Goal: Task Accomplishment & Management: Manage account settings

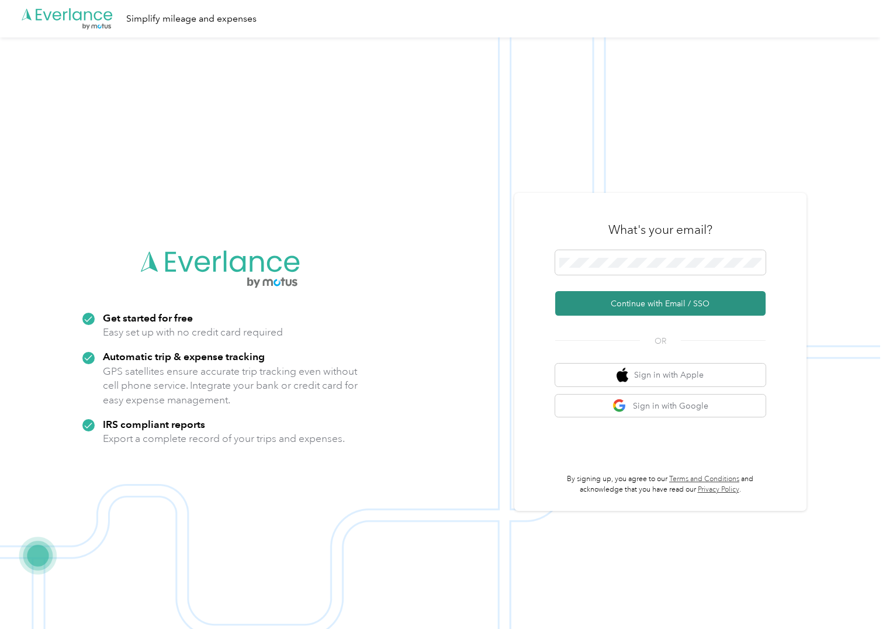
click at [625, 302] on button "Continue with Email / SSO" at bounding box center [660, 303] width 210 height 25
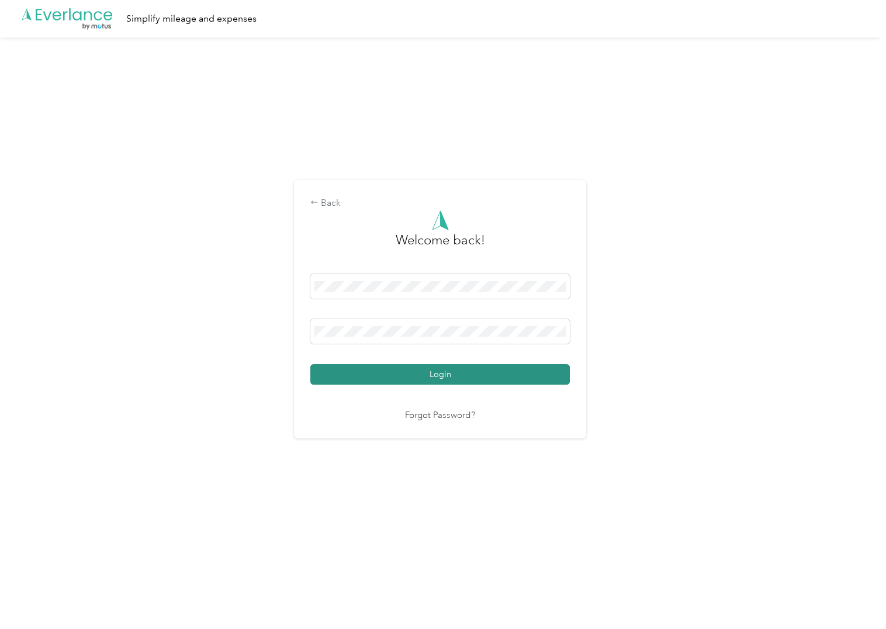
click at [490, 369] on button "Login" at bounding box center [440, 374] width 260 height 20
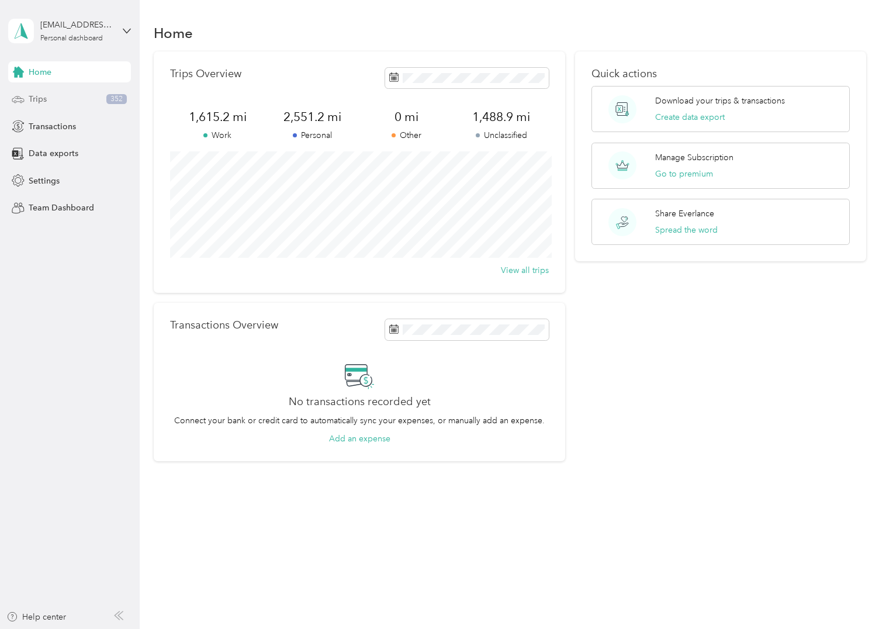
click at [51, 98] on div "Trips 352" at bounding box center [69, 99] width 123 height 21
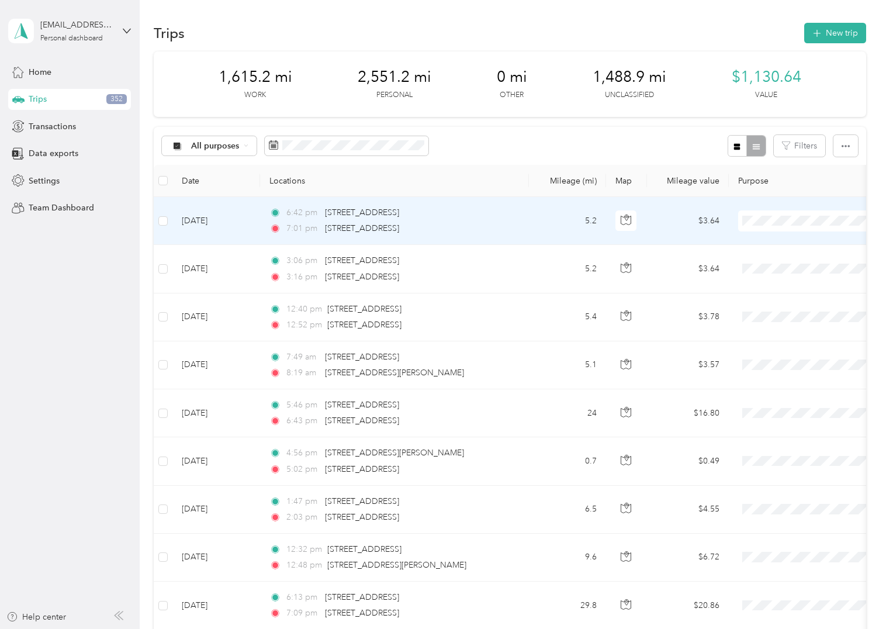
scroll to position [58, 0]
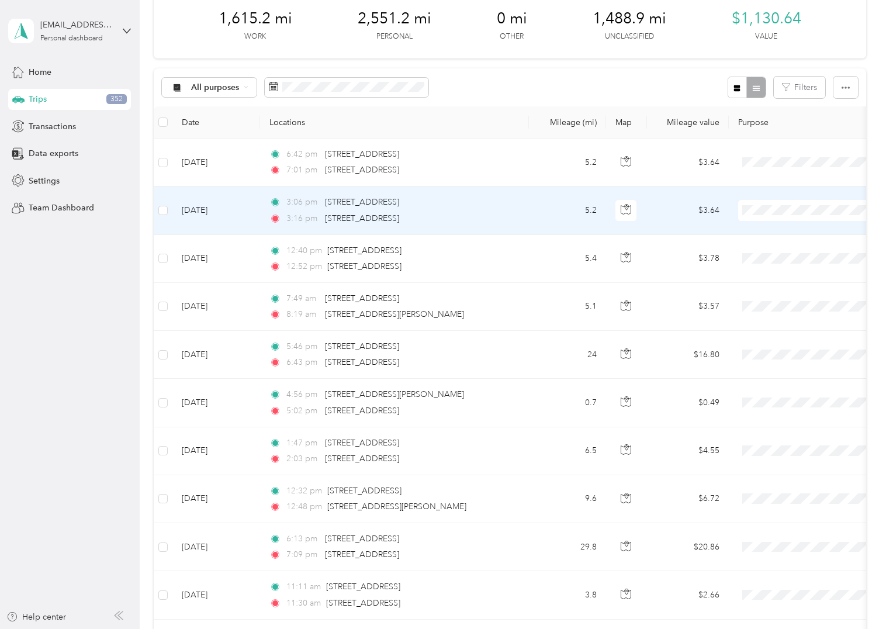
click at [766, 249] on span "Personal" at bounding box center [811, 253] width 129 height 12
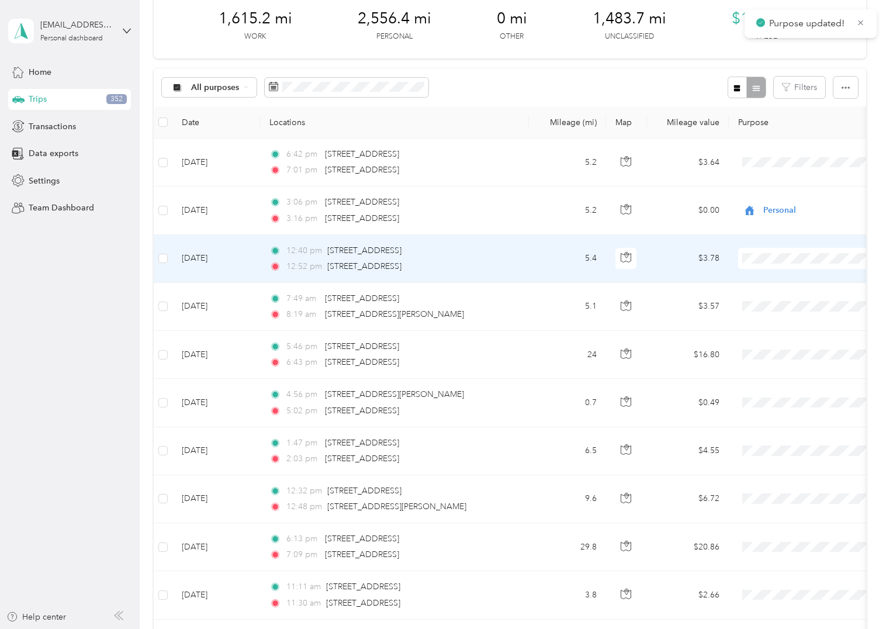
click at [770, 301] on span "Personal" at bounding box center [821, 301] width 108 height 12
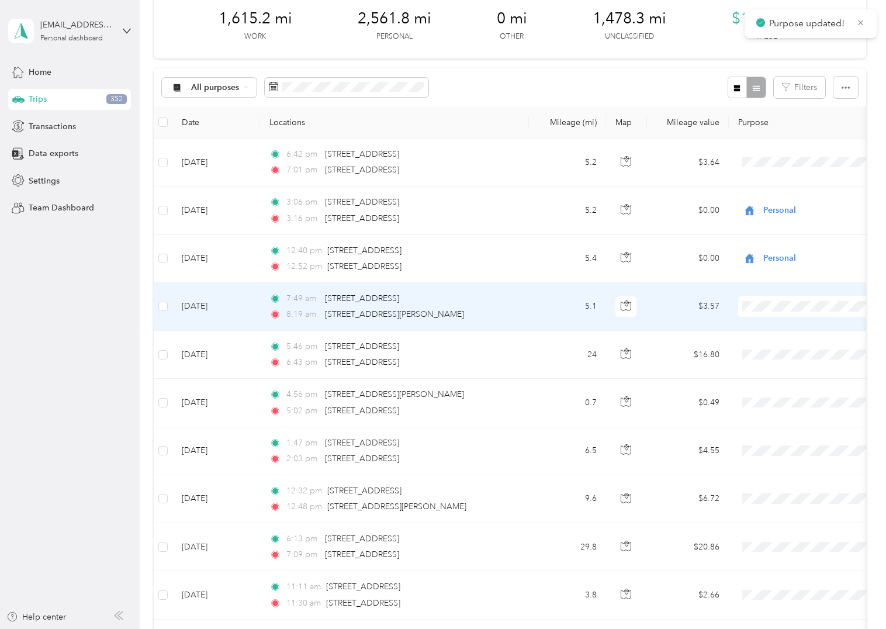
click at [775, 344] on span "Personal" at bounding box center [821, 349] width 108 height 12
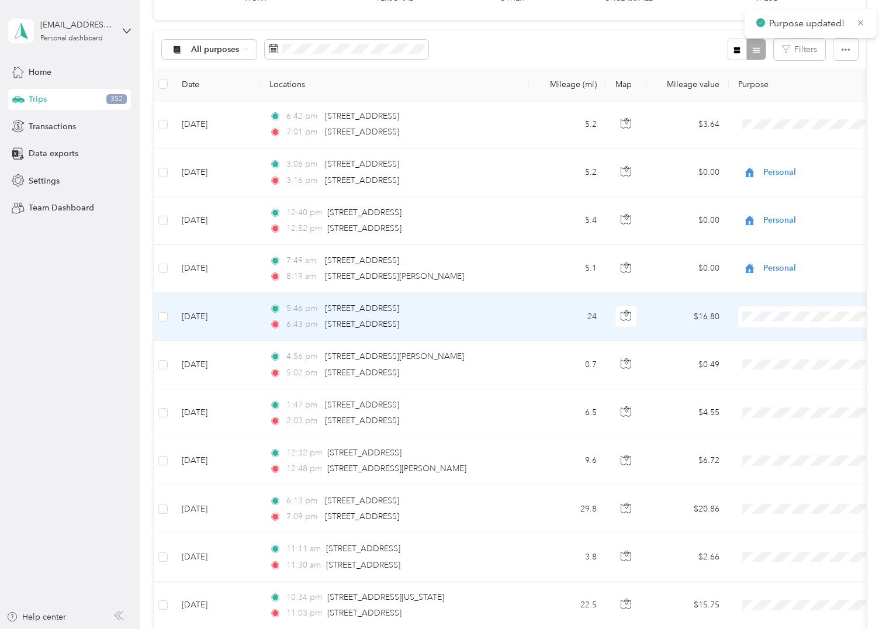
scroll to position [117, 0]
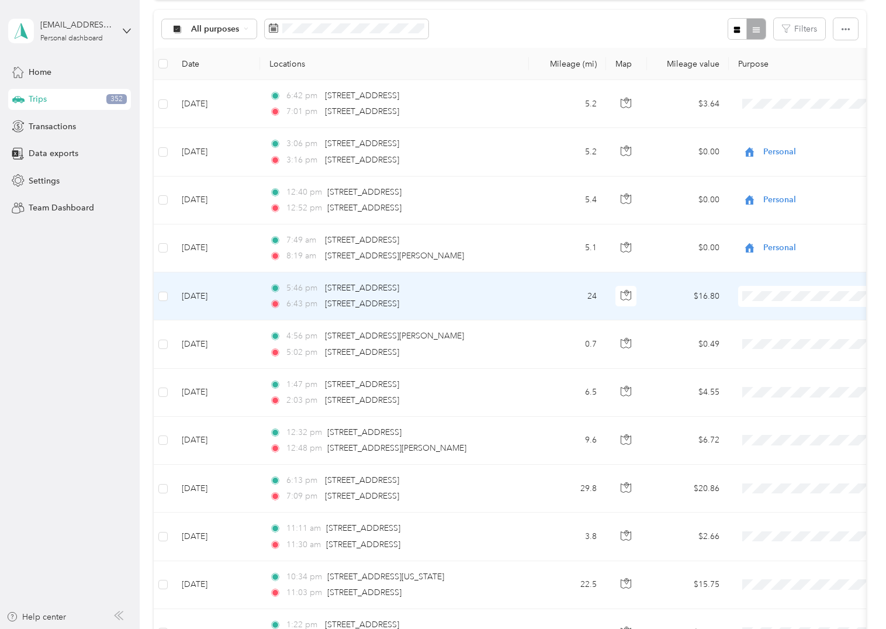
click at [775, 358] on span "Photography" at bounding box center [821, 359] width 108 height 12
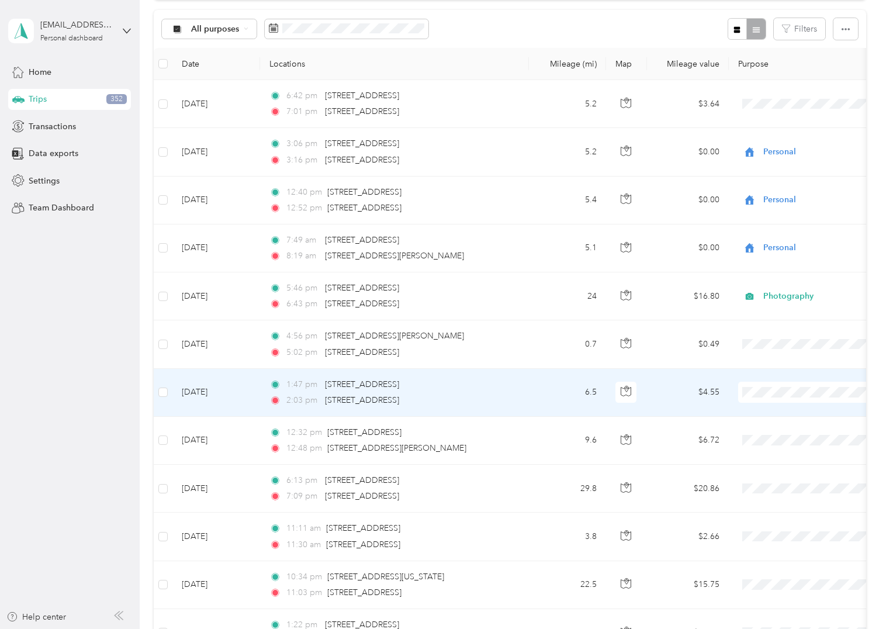
click at [771, 433] on span "Personal" at bounding box center [821, 434] width 108 height 12
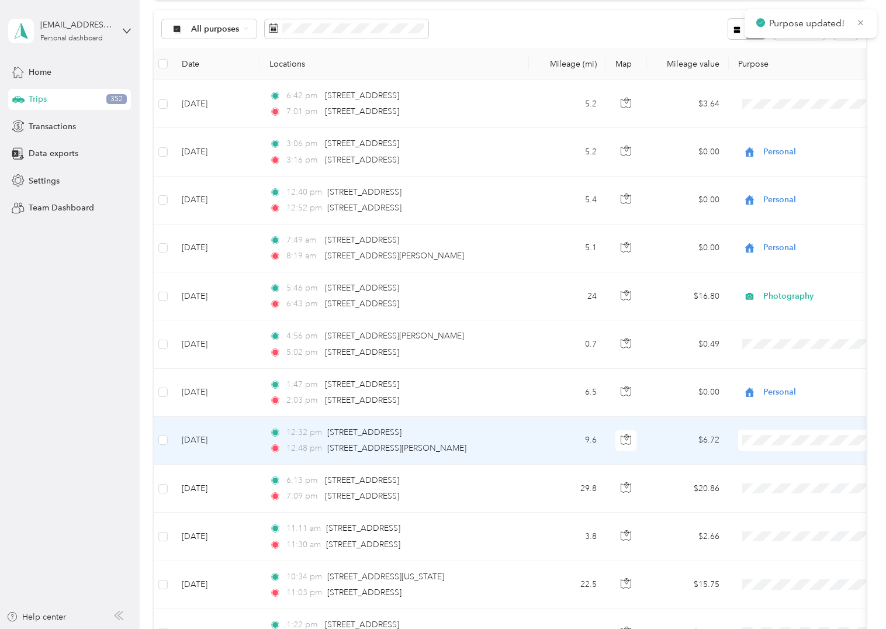
click at [766, 477] on span "Personal" at bounding box center [811, 482] width 129 height 12
click at [766, 477] on span "Personal" at bounding box center [811, 478] width 129 height 12
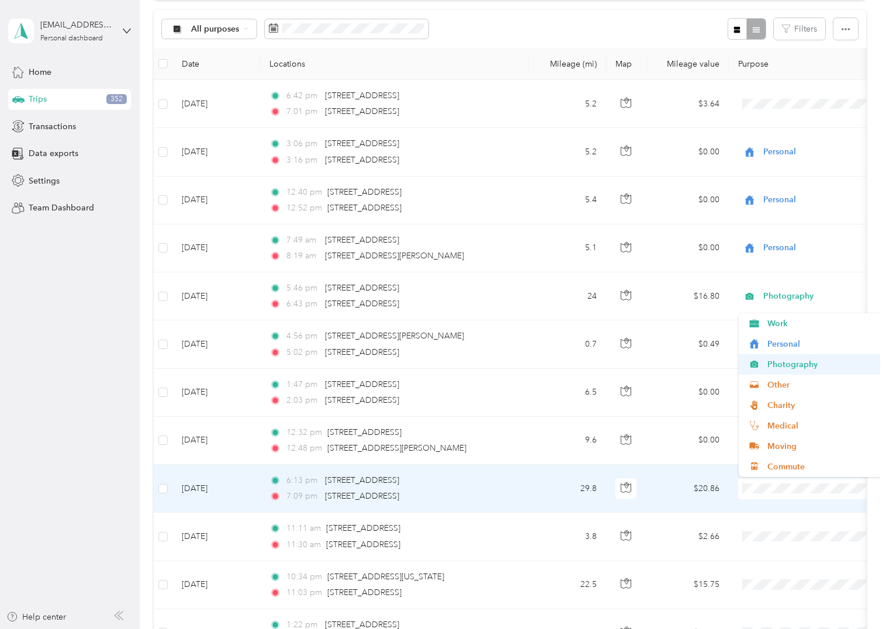
click at [779, 364] on span "Photography" at bounding box center [821, 364] width 108 height 12
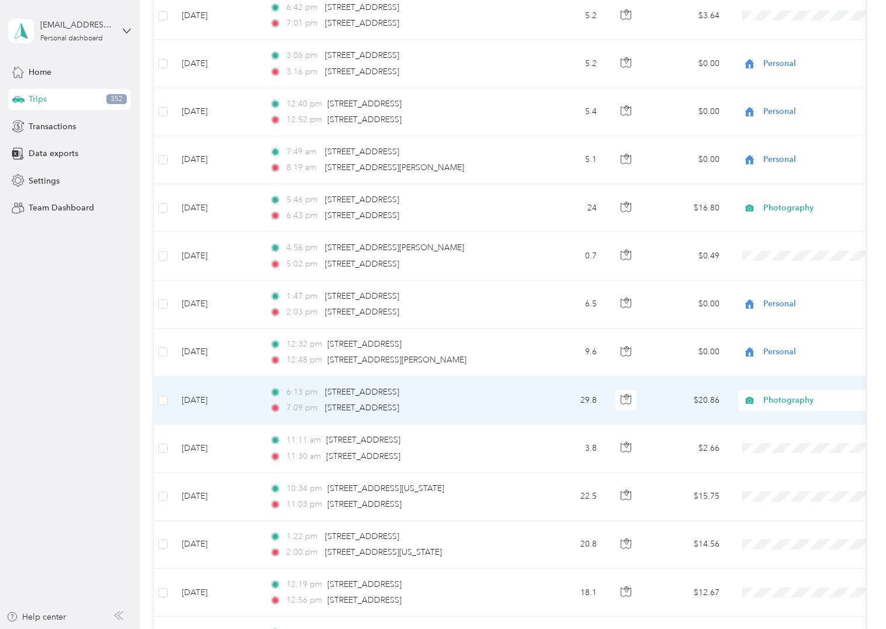
scroll to position [234, 0]
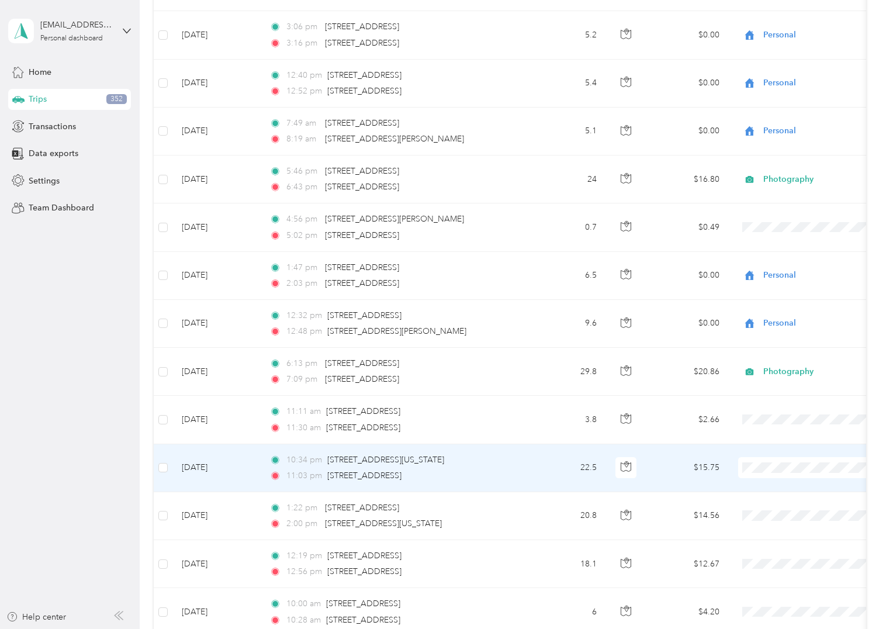
click at [749, 462] on span at bounding box center [810, 467] width 145 height 21
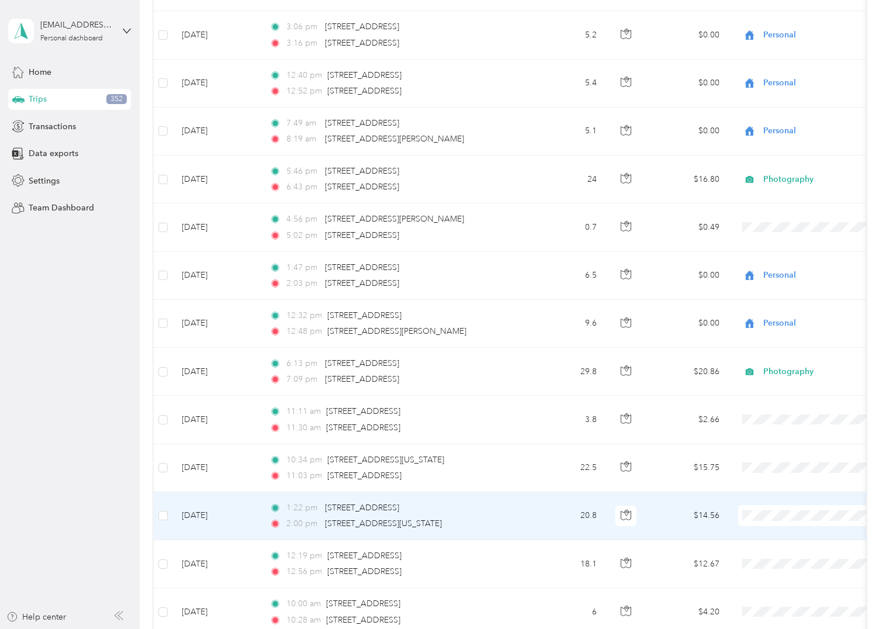
click at [781, 388] on span "Photography" at bounding box center [821, 391] width 108 height 12
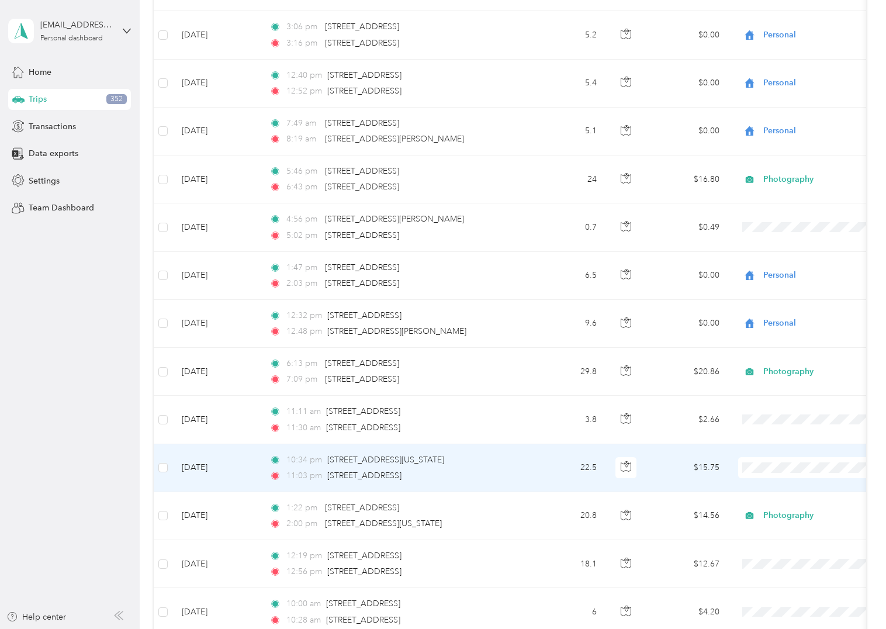
click at [776, 345] on span "Photography" at bounding box center [821, 343] width 108 height 12
click at [776, 345] on li "Photography" at bounding box center [811, 338] width 145 height 20
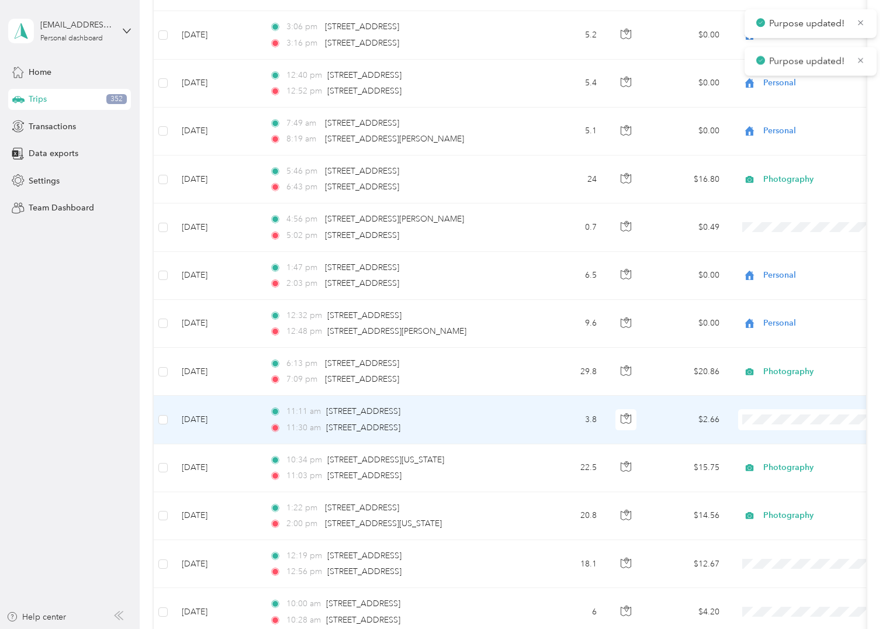
click at [768, 461] on span "Personal" at bounding box center [821, 462] width 108 height 12
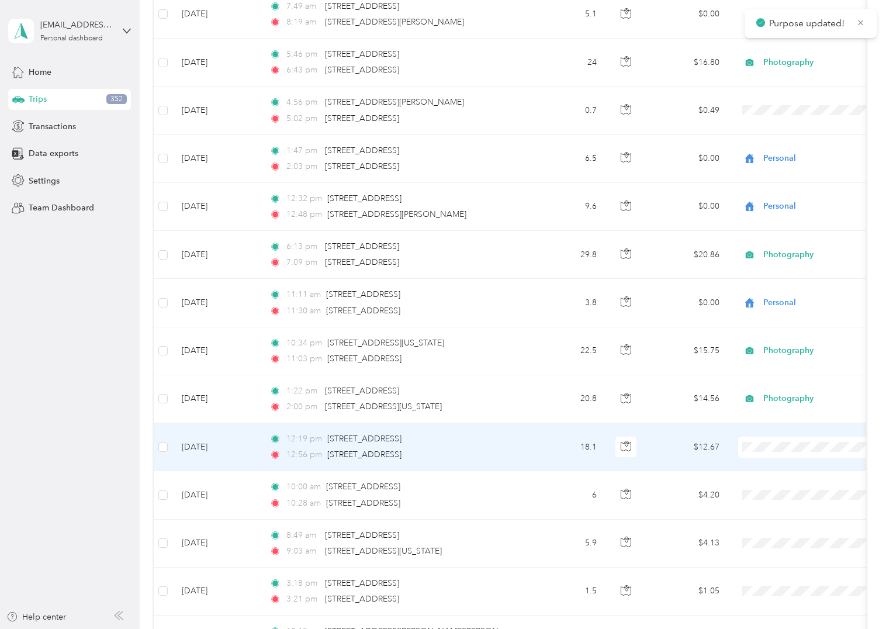
scroll to position [409, 0]
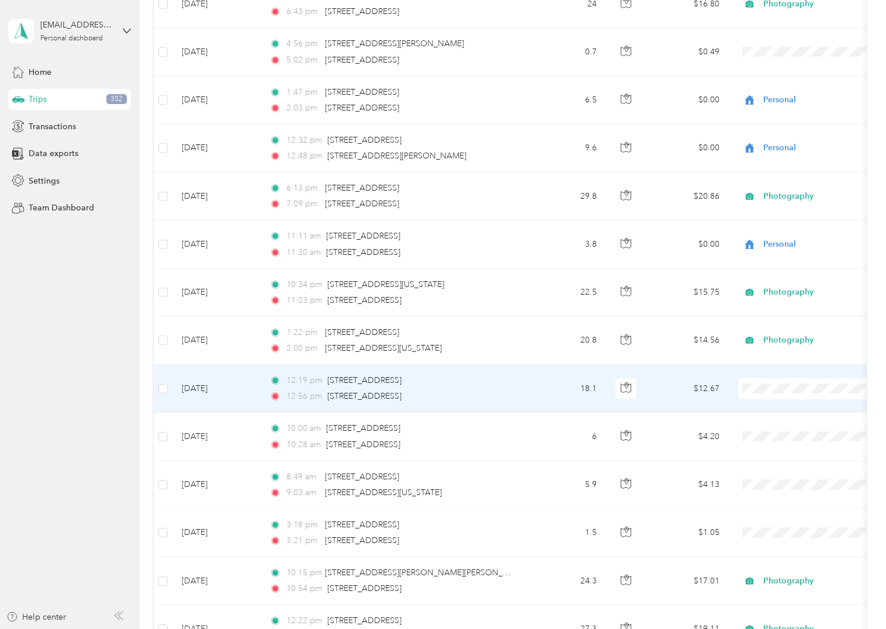
click at [769, 446] on span "Photography" at bounding box center [821, 451] width 108 height 12
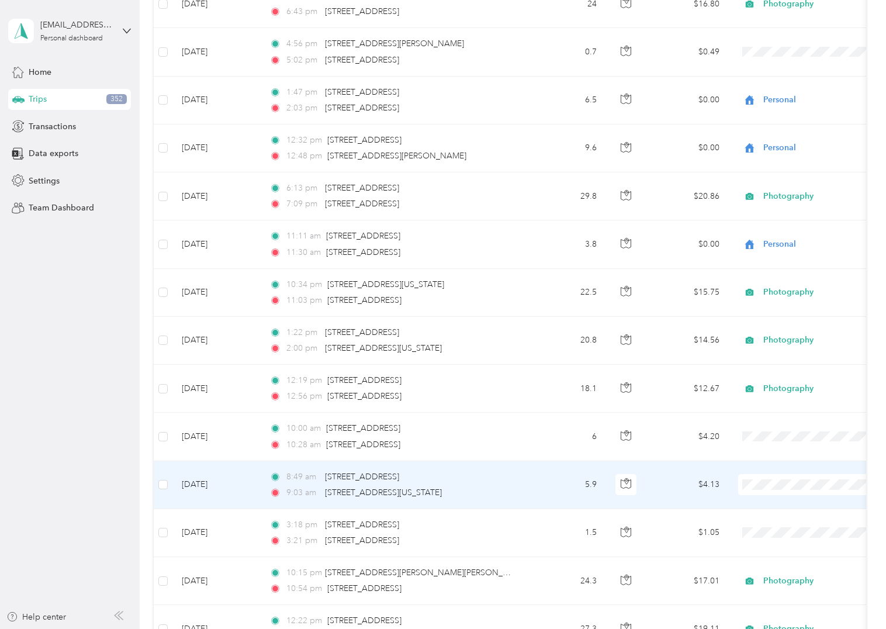
click at [783, 343] on span "Personal" at bounding box center [821, 340] width 108 height 12
click at [783, 343] on li "Personal" at bounding box center [811, 340] width 145 height 20
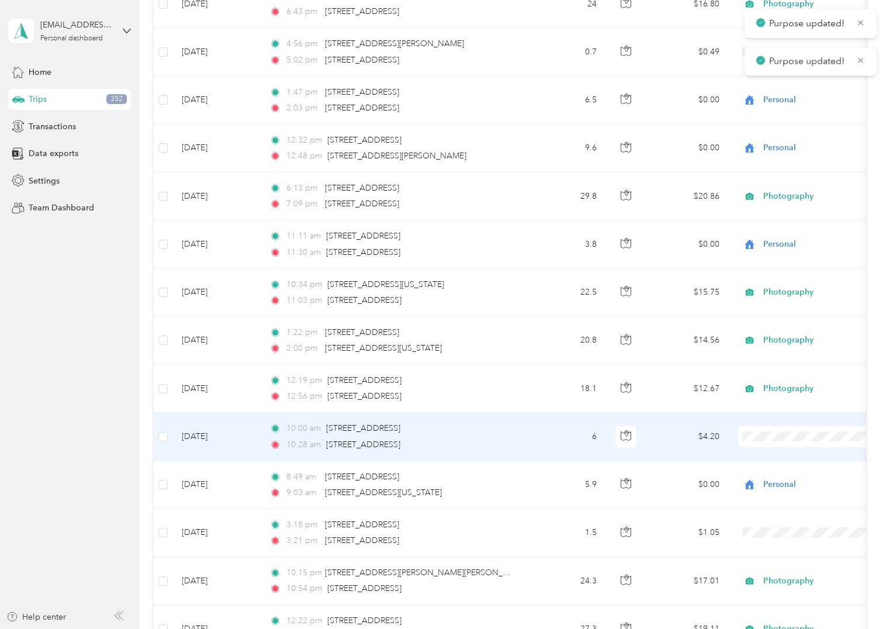
click at [772, 476] on span "Personal" at bounding box center [821, 479] width 108 height 12
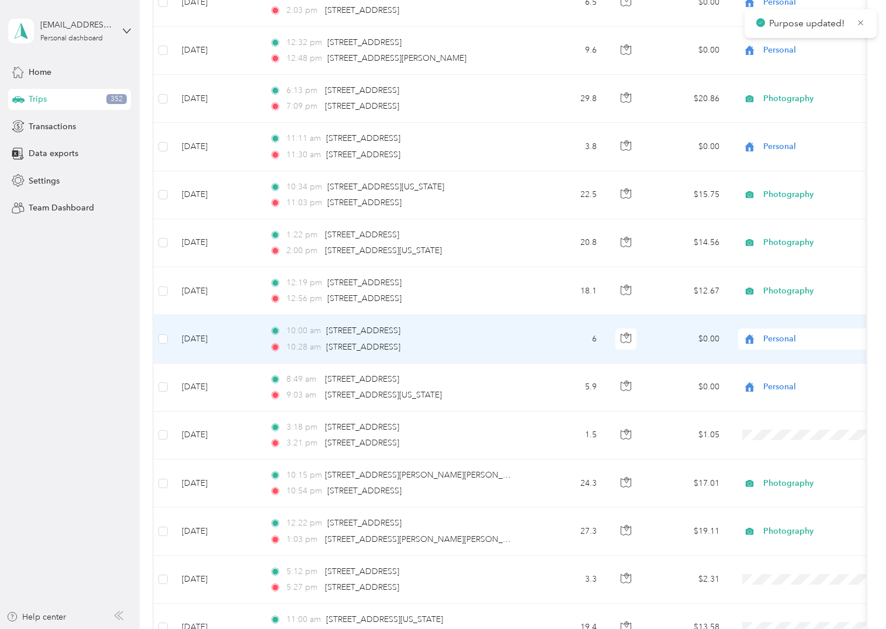
scroll to position [526, 0]
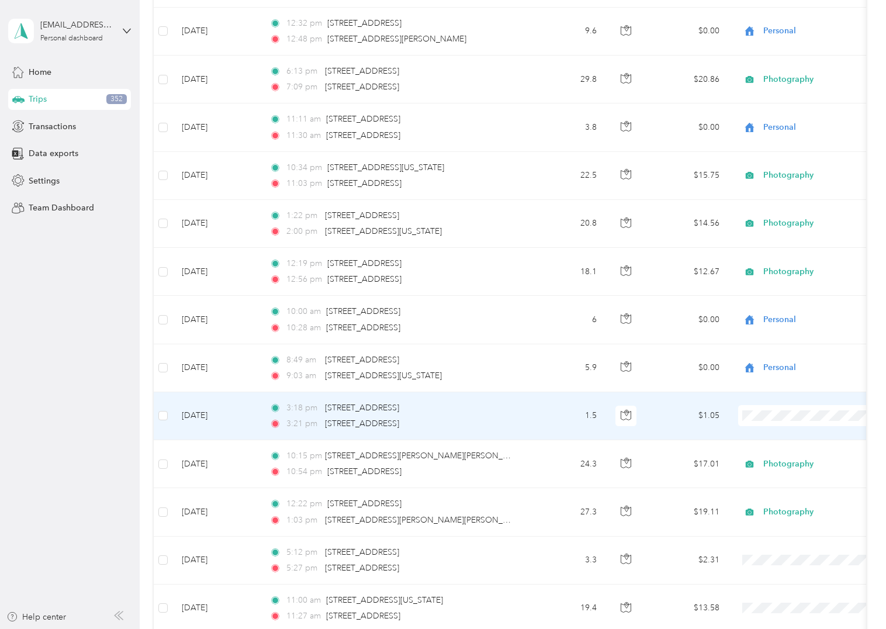
click at [769, 452] on span "Personal" at bounding box center [821, 458] width 108 height 12
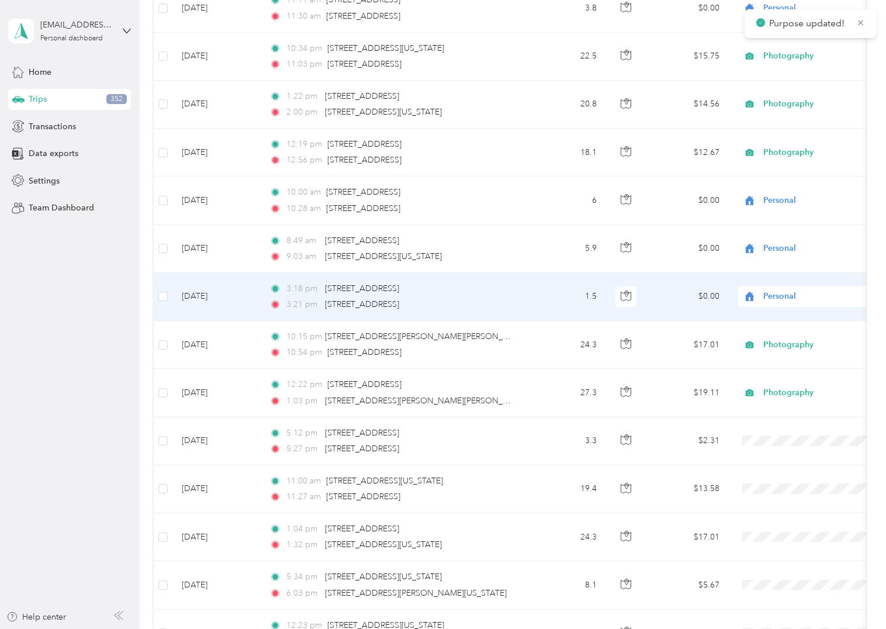
scroll to position [701, 0]
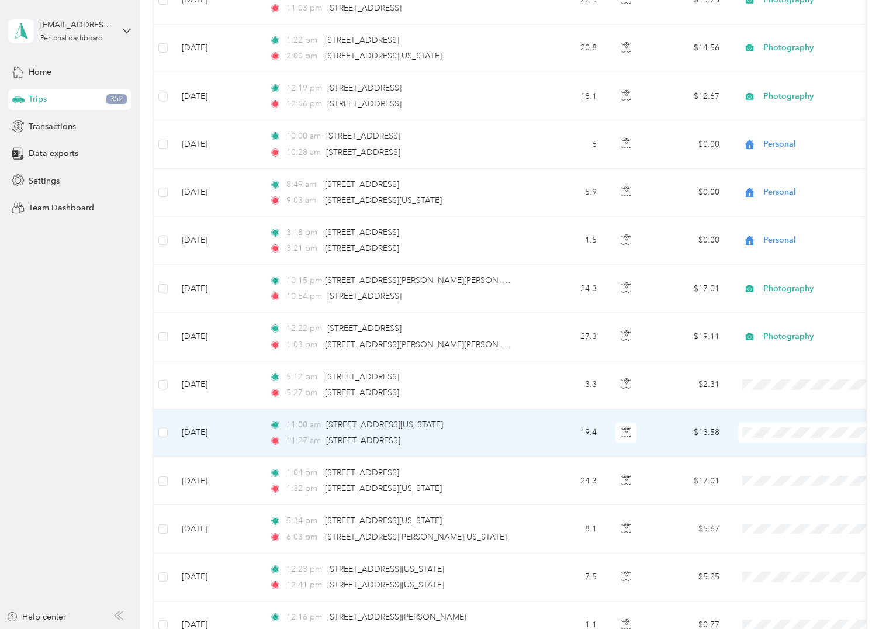
click at [774, 490] on span "Photography" at bounding box center [821, 495] width 108 height 12
click at [774, 490] on span "Photography" at bounding box center [821, 489] width 108 height 12
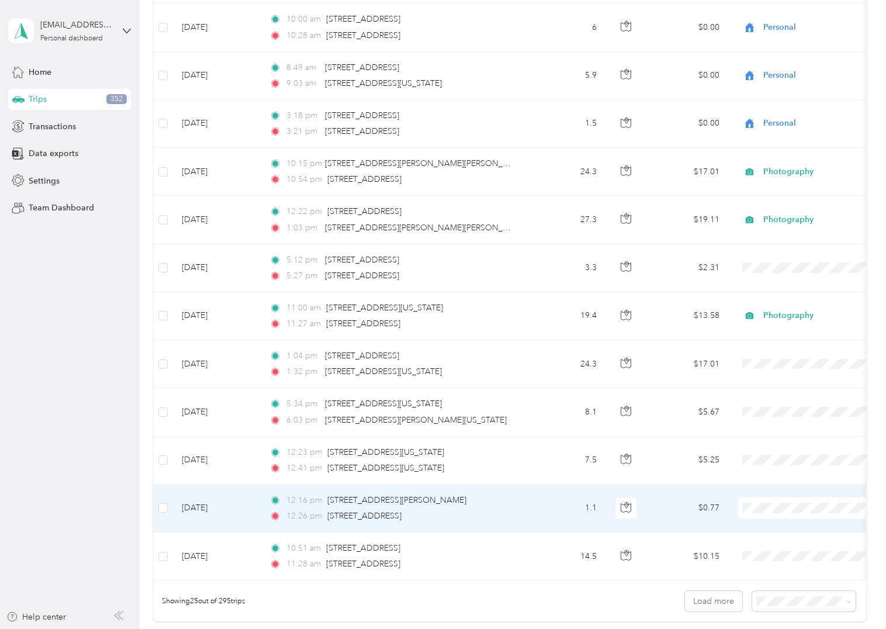
scroll to position [877, 0]
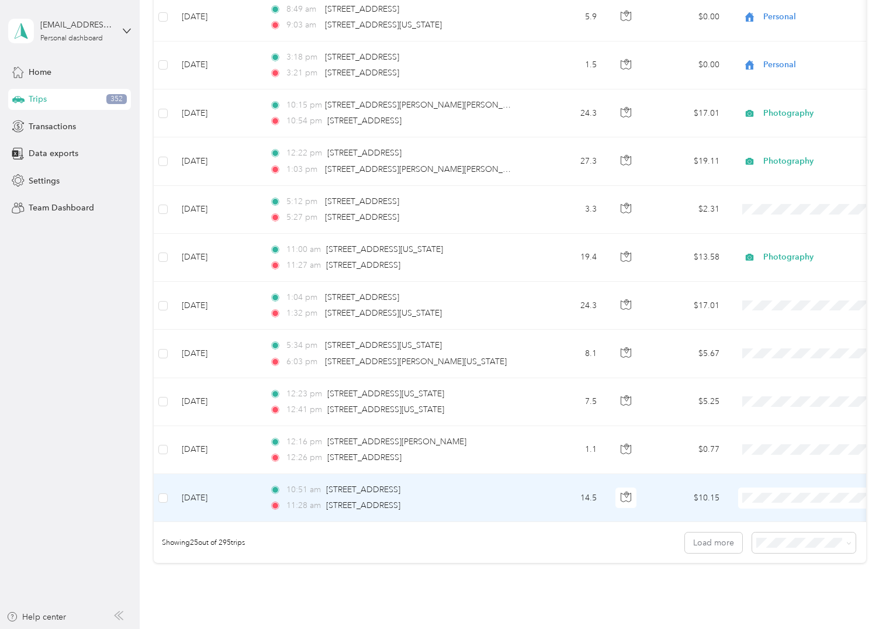
click at [789, 357] on span "Personal" at bounding box center [821, 353] width 108 height 12
click at [789, 357] on ol "Work Personal Photography Other Charity Medical Moving Commute" at bounding box center [811, 405] width 145 height 164
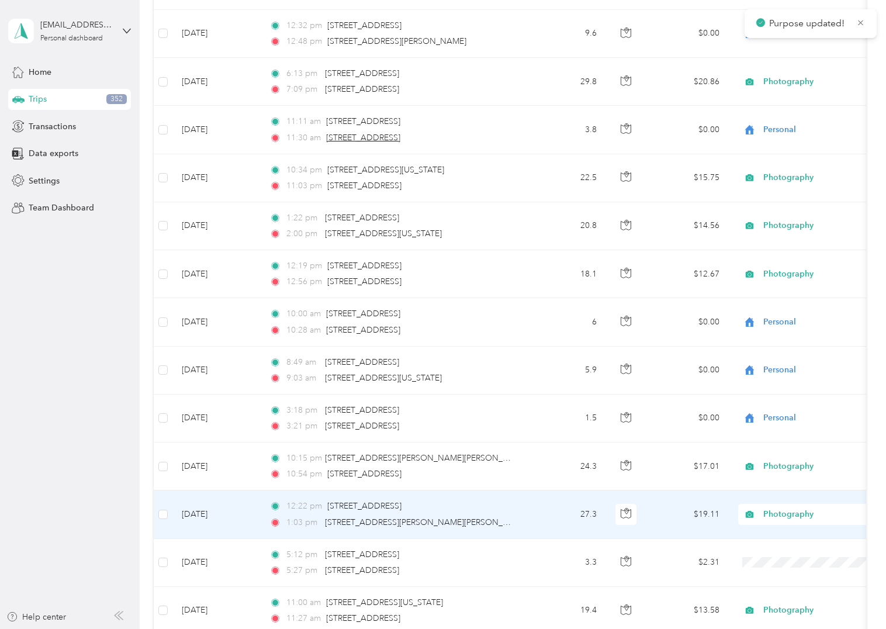
scroll to position [351, 0]
